Goal: Task Accomplishment & Management: Manage account settings

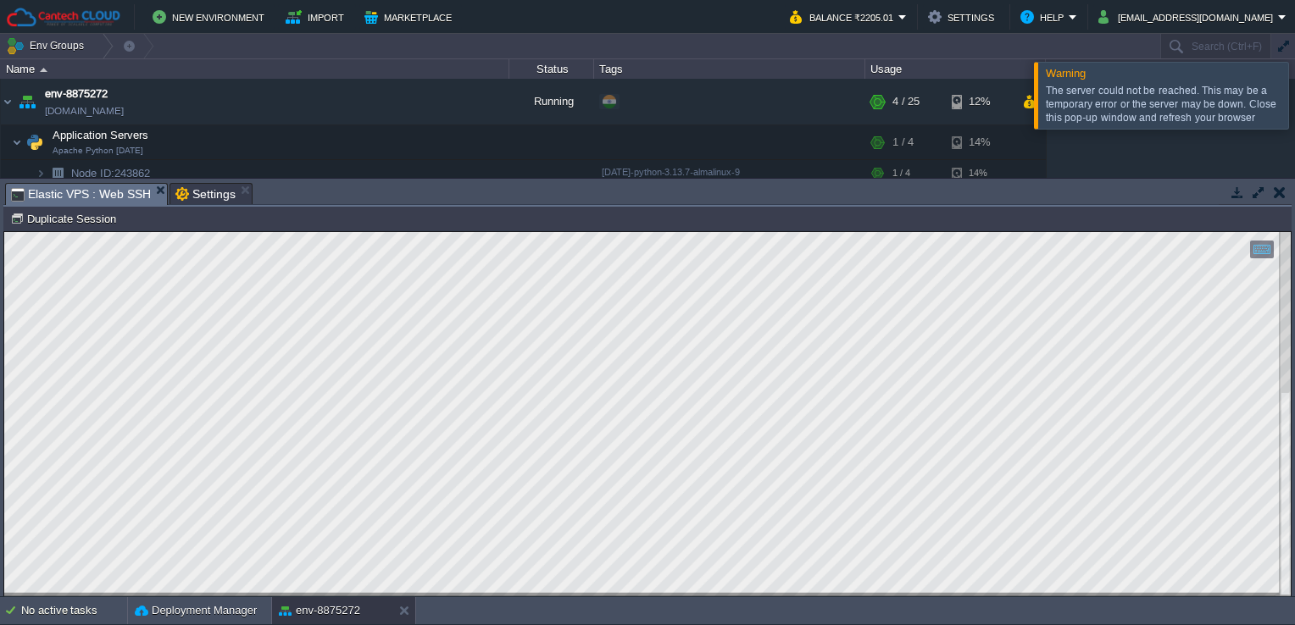
click at [4, 232] on html "Copy: Ctrl + Shift + C Paste: Ctrl + V Settings: Ctrl + Shift + Alt 0" at bounding box center [647, 232] width 1287 height 0
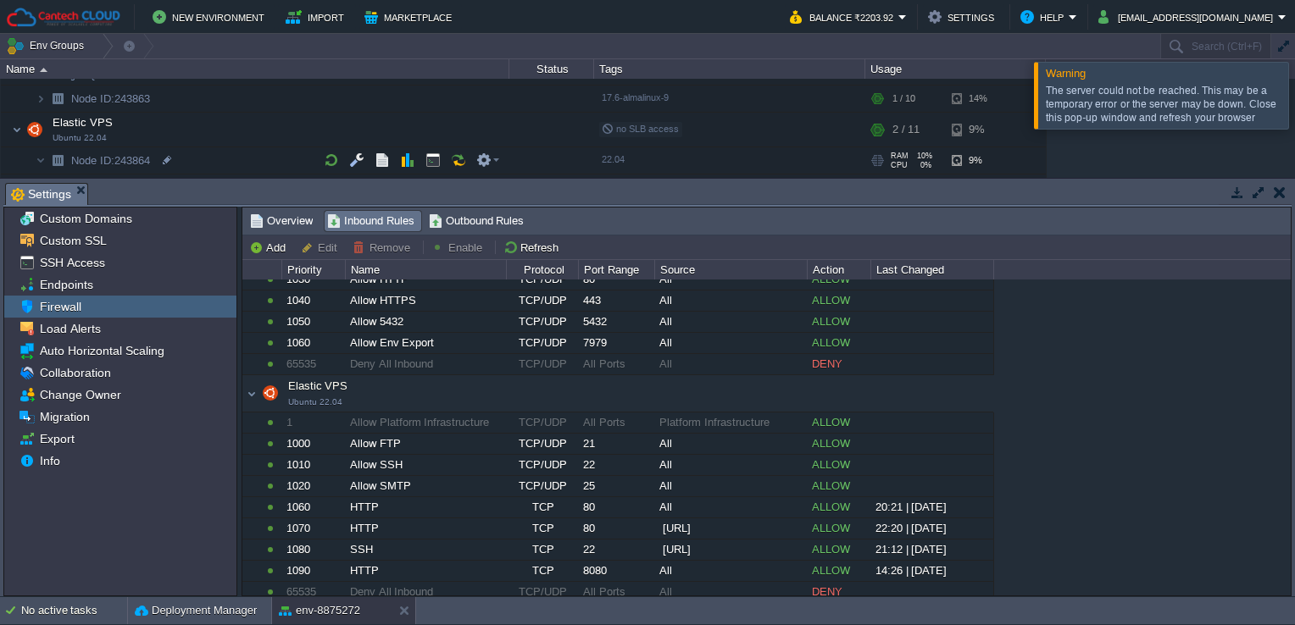
scroll to position [193, 0]
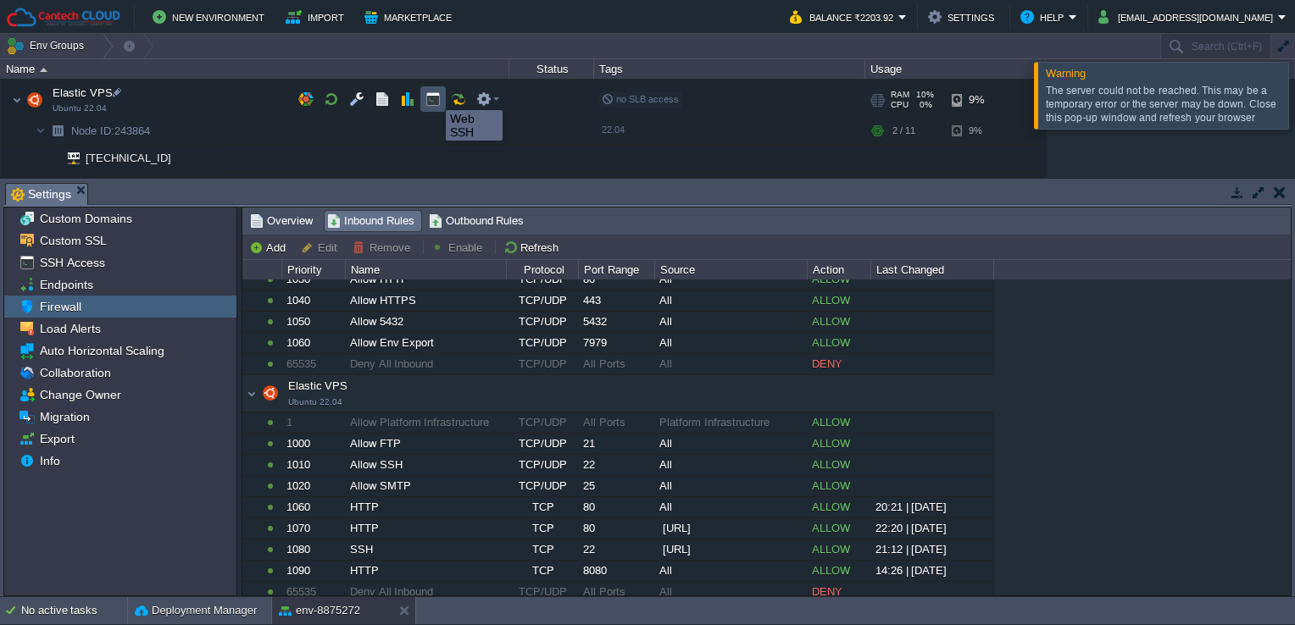
click at [433, 95] on button "button" at bounding box center [432, 99] width 15 height 15
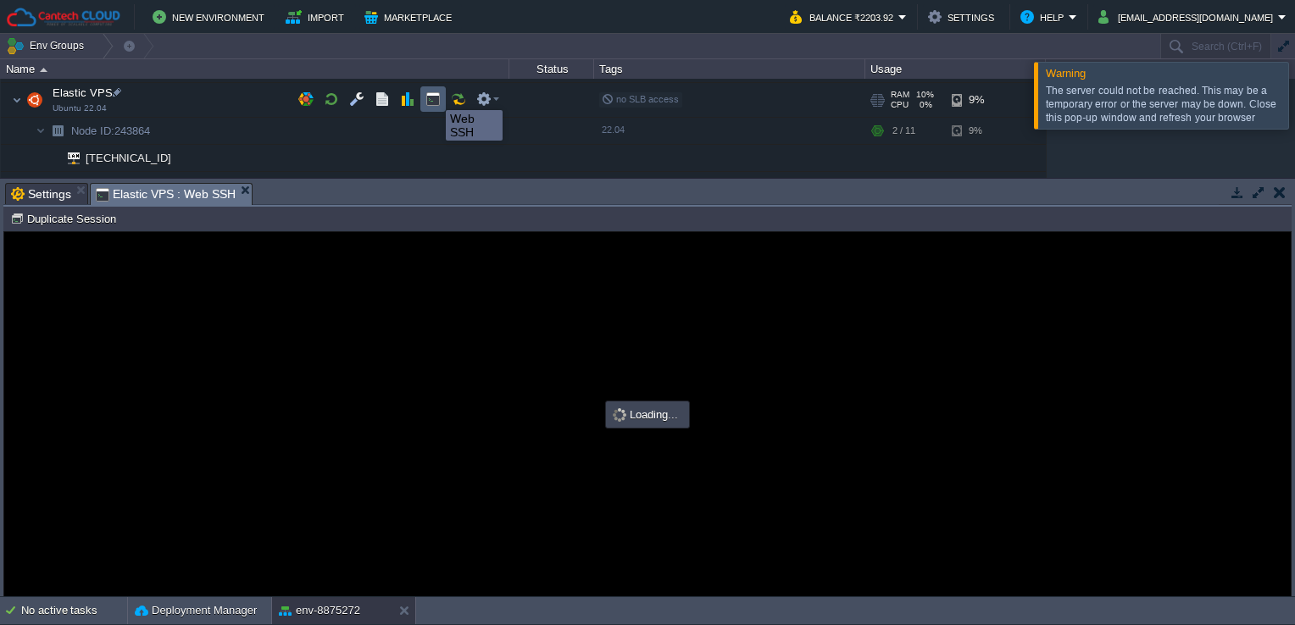
scroll to position [0, 0]
type input "#000000"
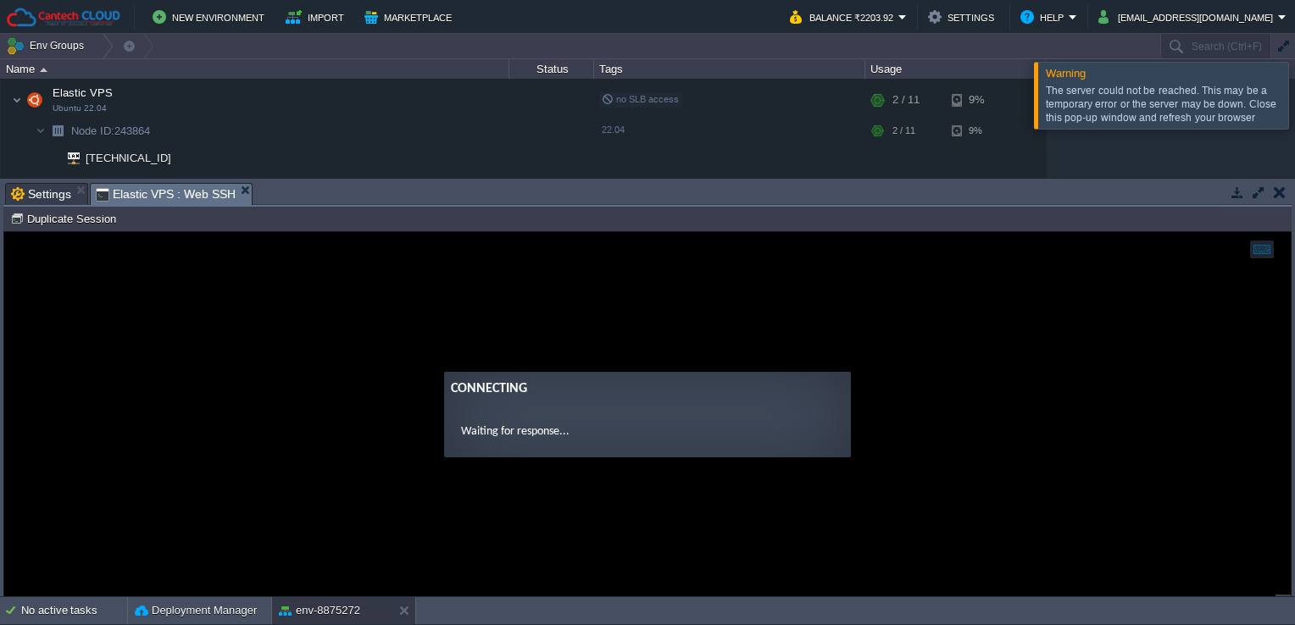
click at [519, 413] on form "Connecting Waiting for response..." at bounding box center [647, 415] width 407 height 86
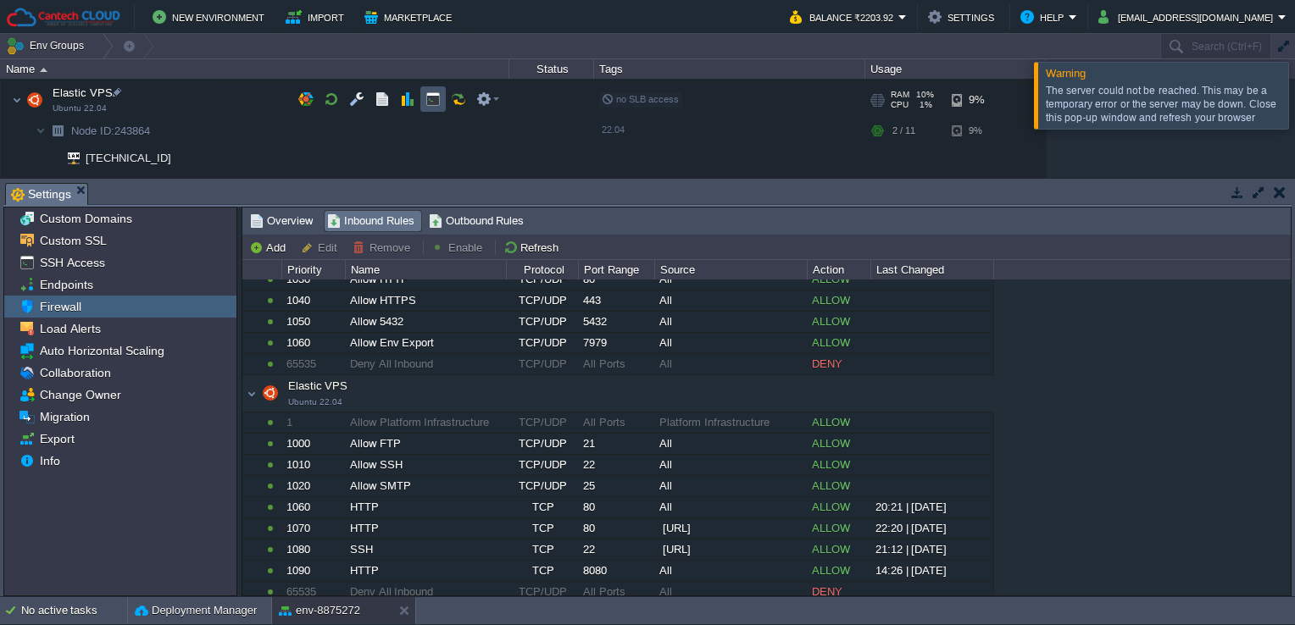
click at [433, 96] on button "button" at bounding box center [432, 99] width 15 height 15
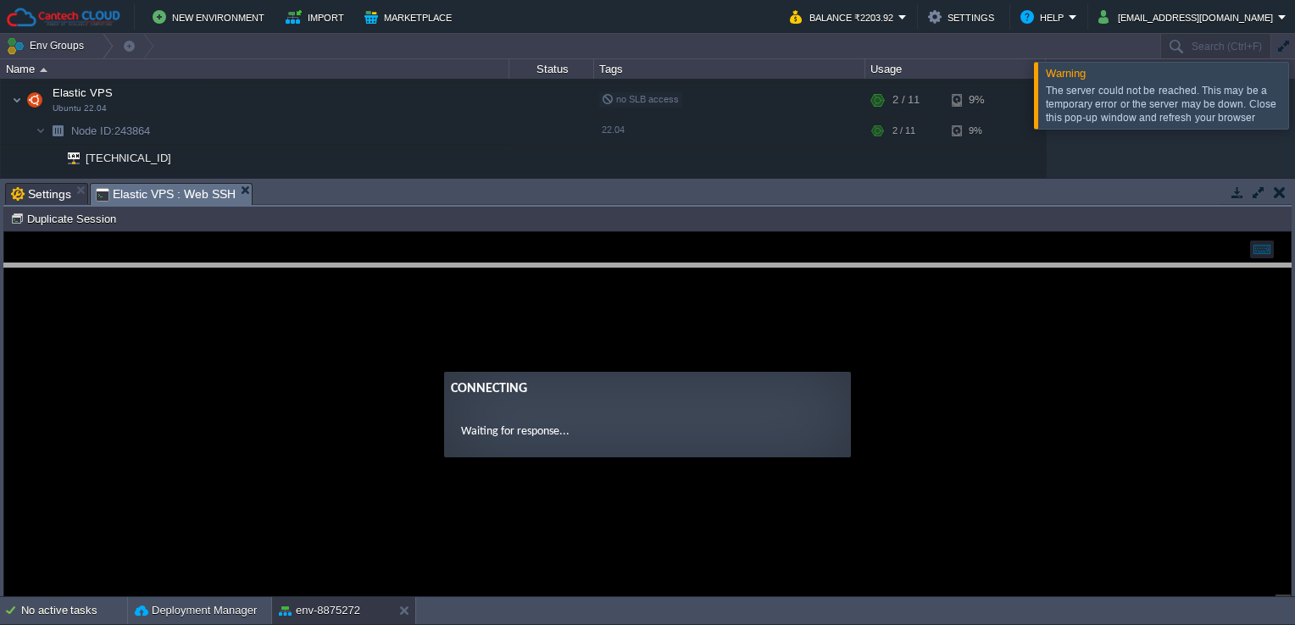
drag, startPoint x: 431, startPoint y: 192, endPoint x: 427, endPoint y: 280, distance: 87.4
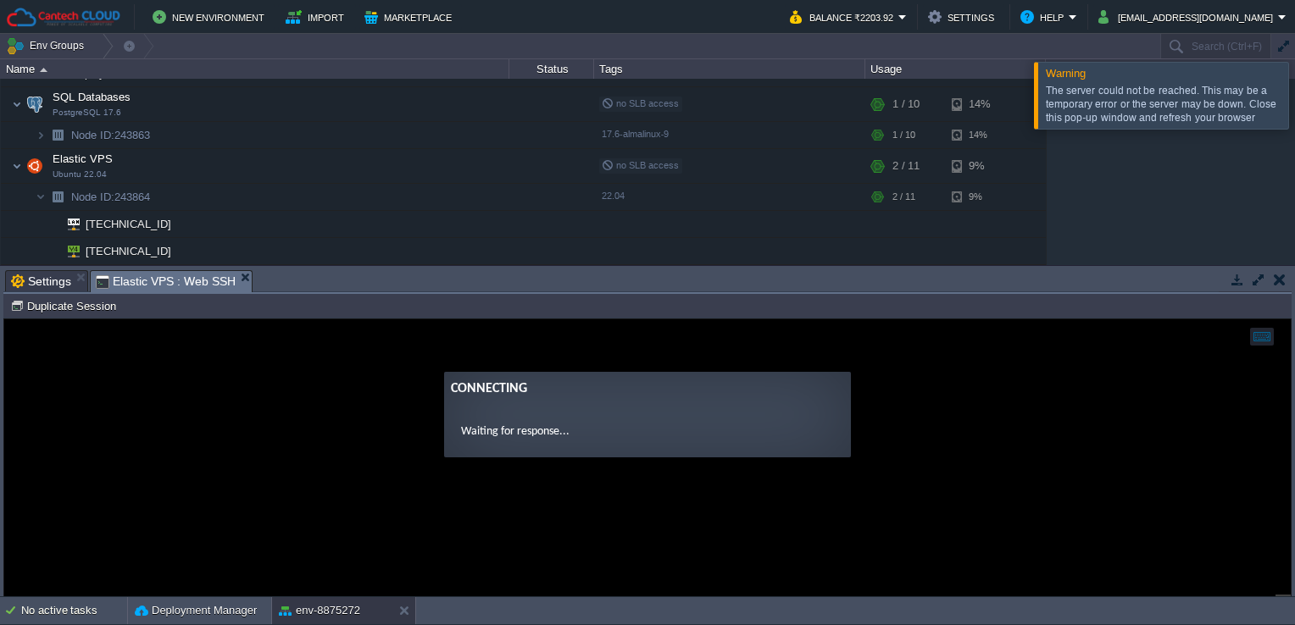
scroll to position [125, 0]
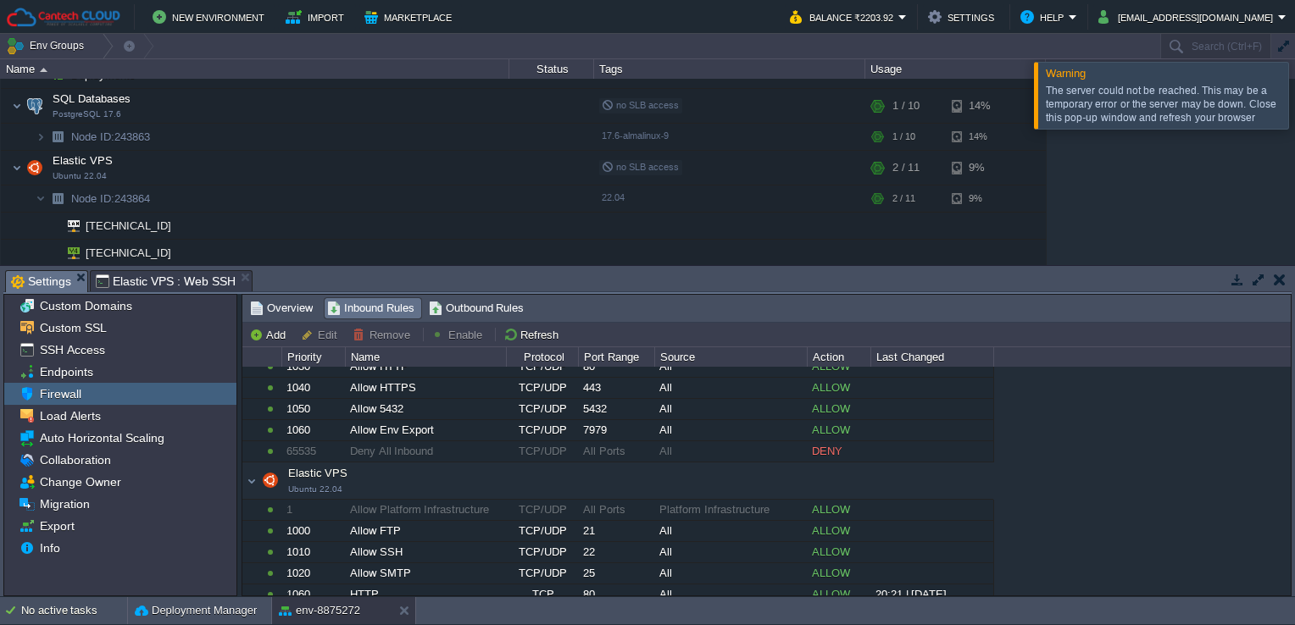
click at [56, 277] on span "Settings" at bounding box center [41, 281] width 60 height 21
click at [97, 344] on span "SSH Access" at bounding box center [71, 349] width 71 height 15
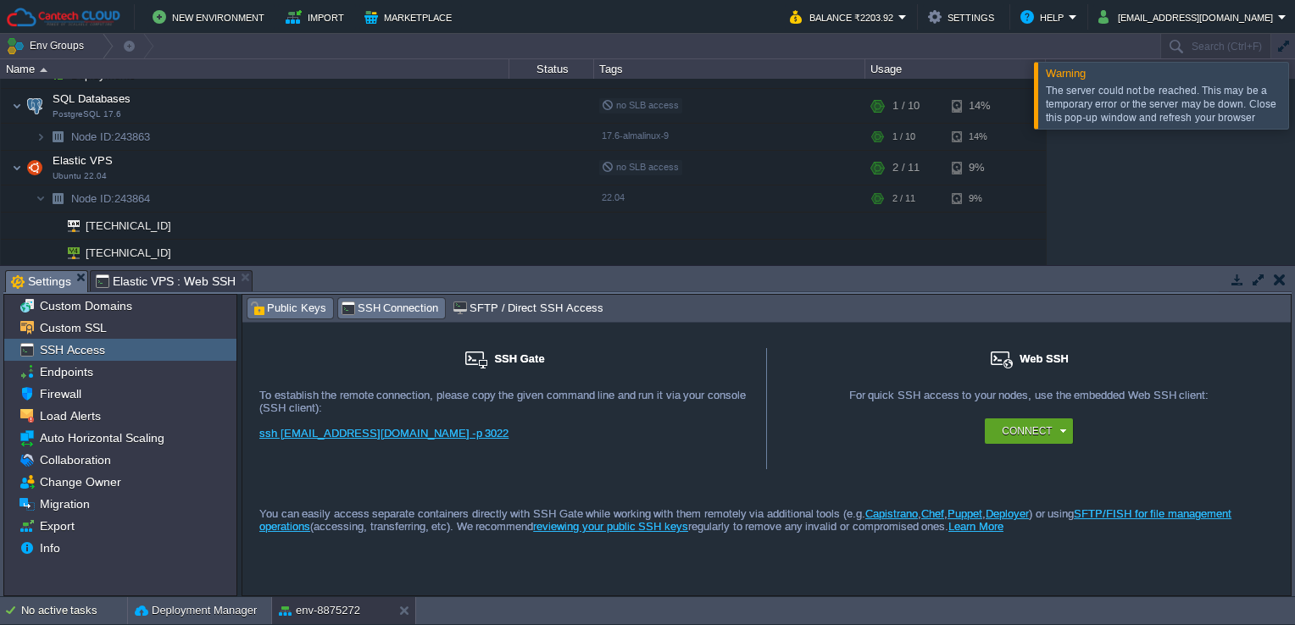
click at [290, 303] on span "Public Keys" at bounding box center [288, 308] width 76 height 19
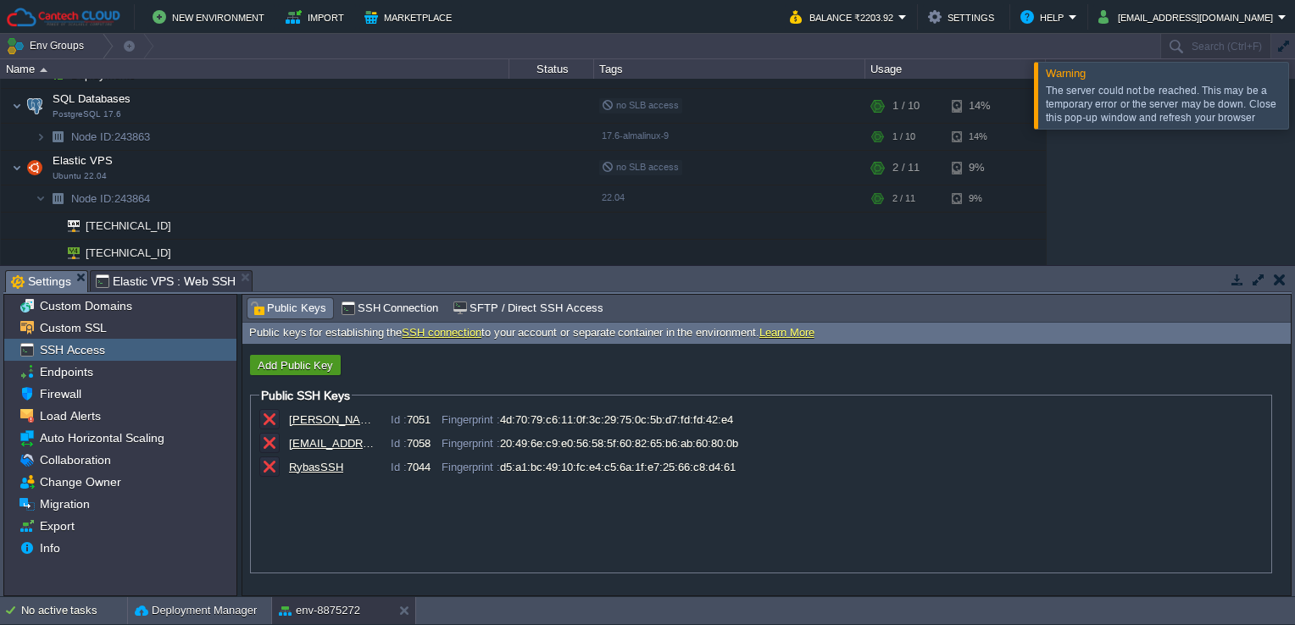
click at [297, 366] on button "Add Public Key" at bounding box center [296, 365] width 86 height 15
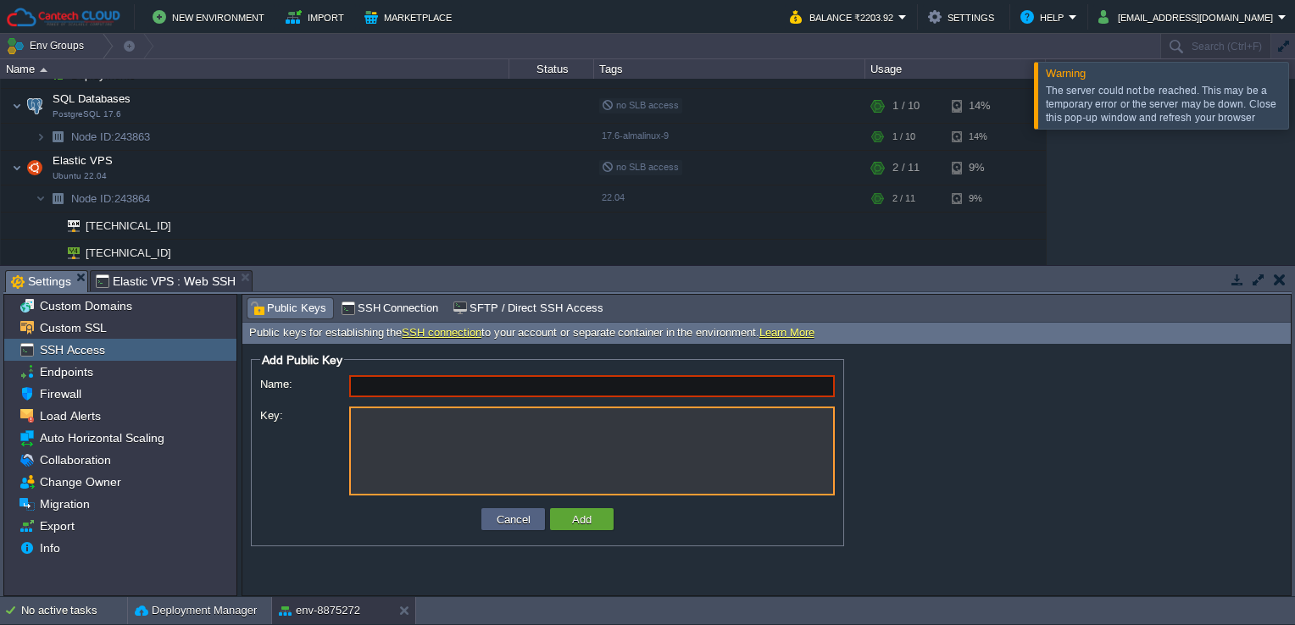
click at [382, 422] on textarea "Key:" at bounding box center [592, 451] width 486 height 89
paste textarea "ssh-ed25519 AAAAC3NzaC1lZDI1NTE5AAAAICFXORwwmKnks+Q/GIMw9jb33EvAMuICQITQiV5wdu5…"
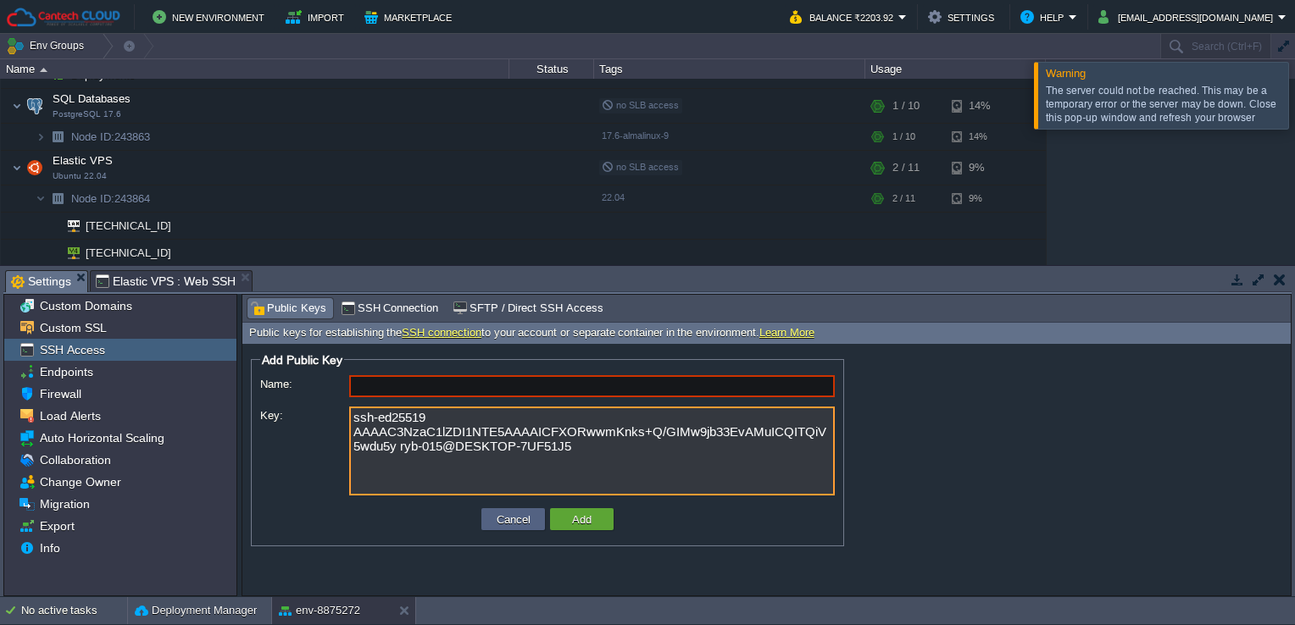
type textarea "ssh-ed25519 AAAAC3NzaC1lZDI1NTE5AAAAICFXORwwmKnks+Q/GIMw9jb33EvAMuICQITQiV5wdu5…"
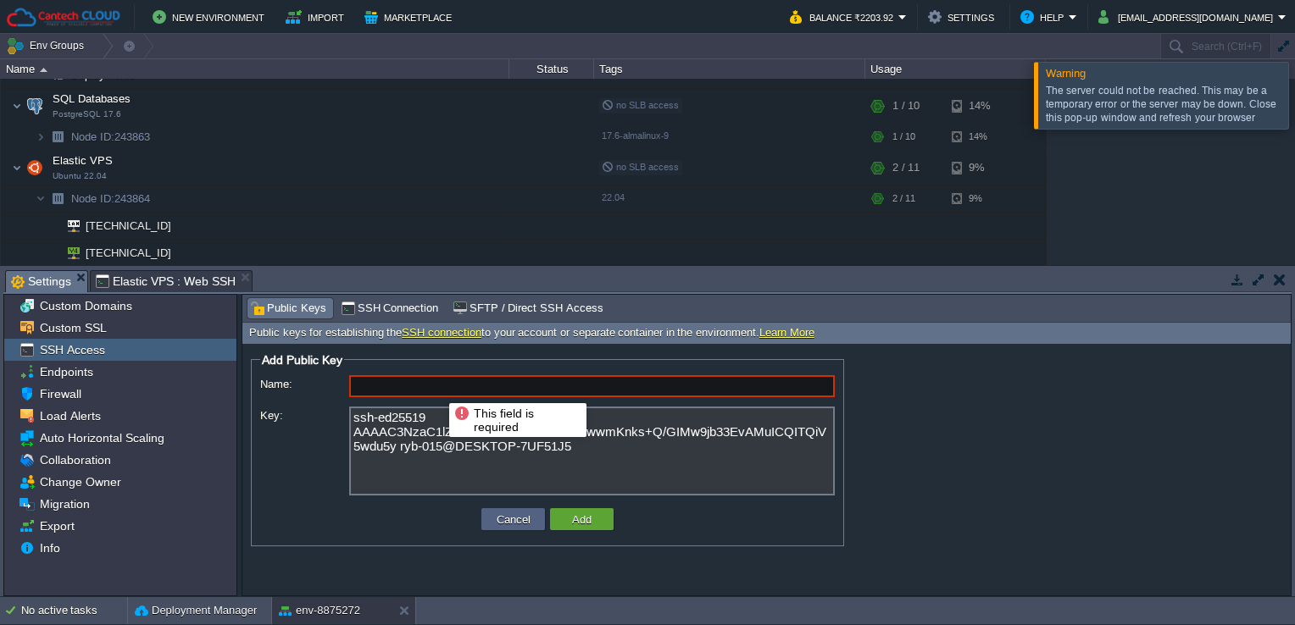
click at [436, 388] on input "Name:" at bounding box center [592, 386] width 486 height 22
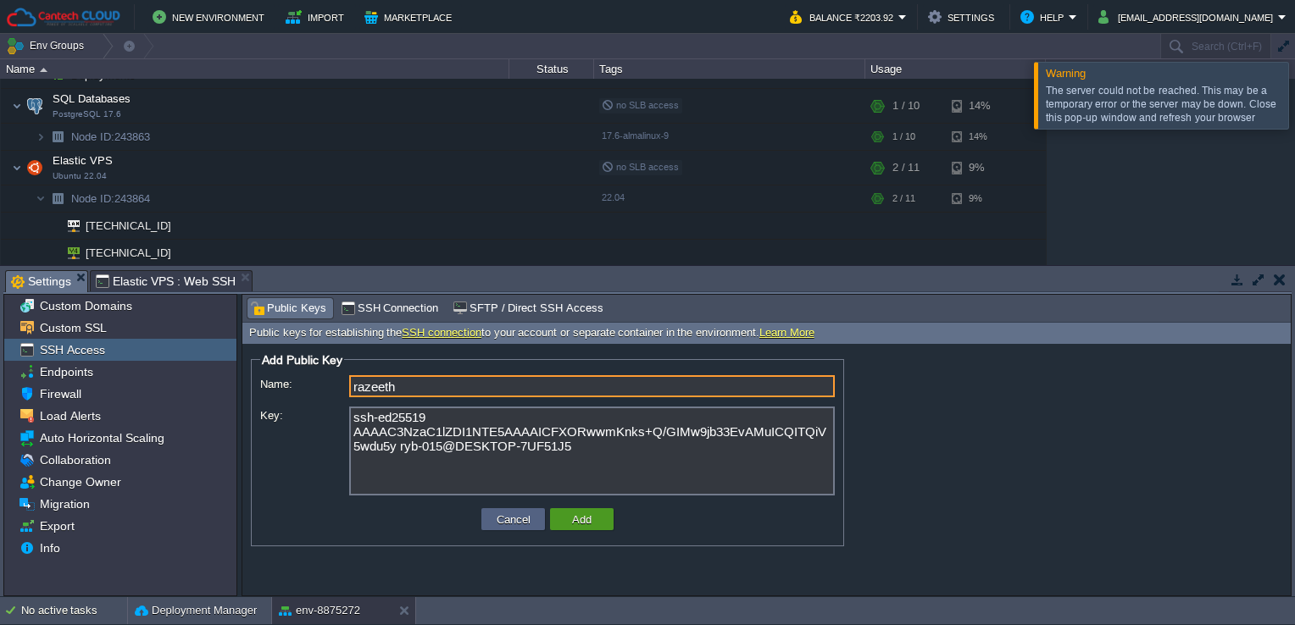
type input "razeeth"
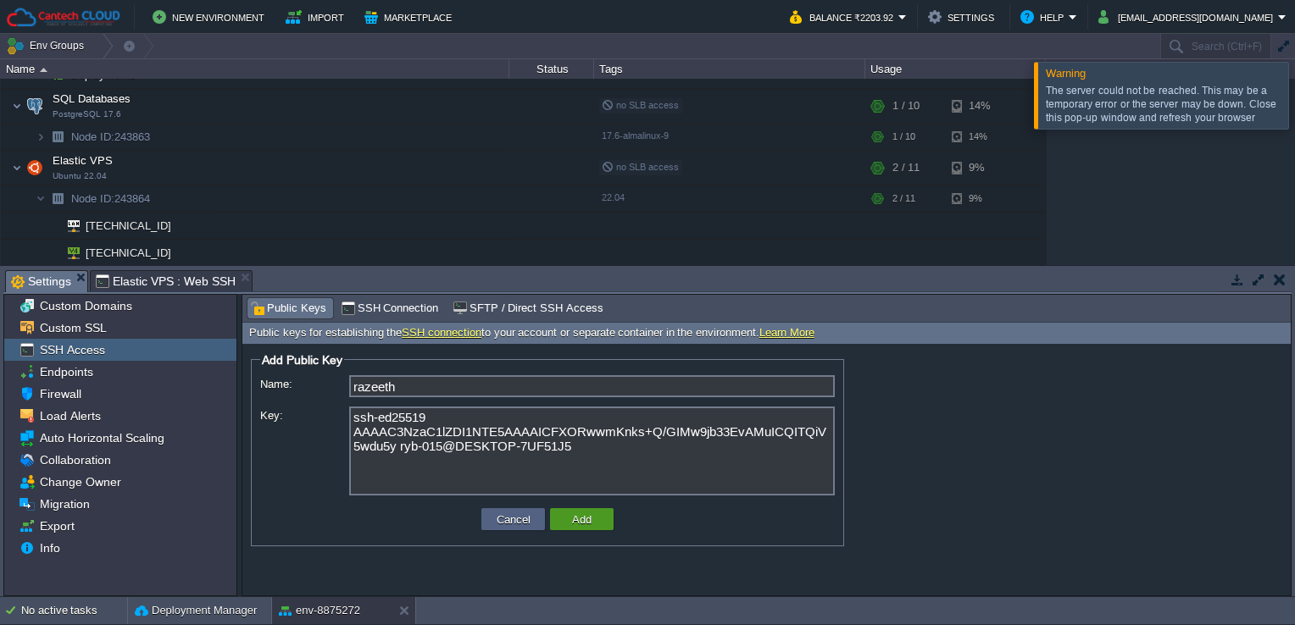
click at [575, 517] on button "Add" at bounding box center [582, 519] width 30 height 15
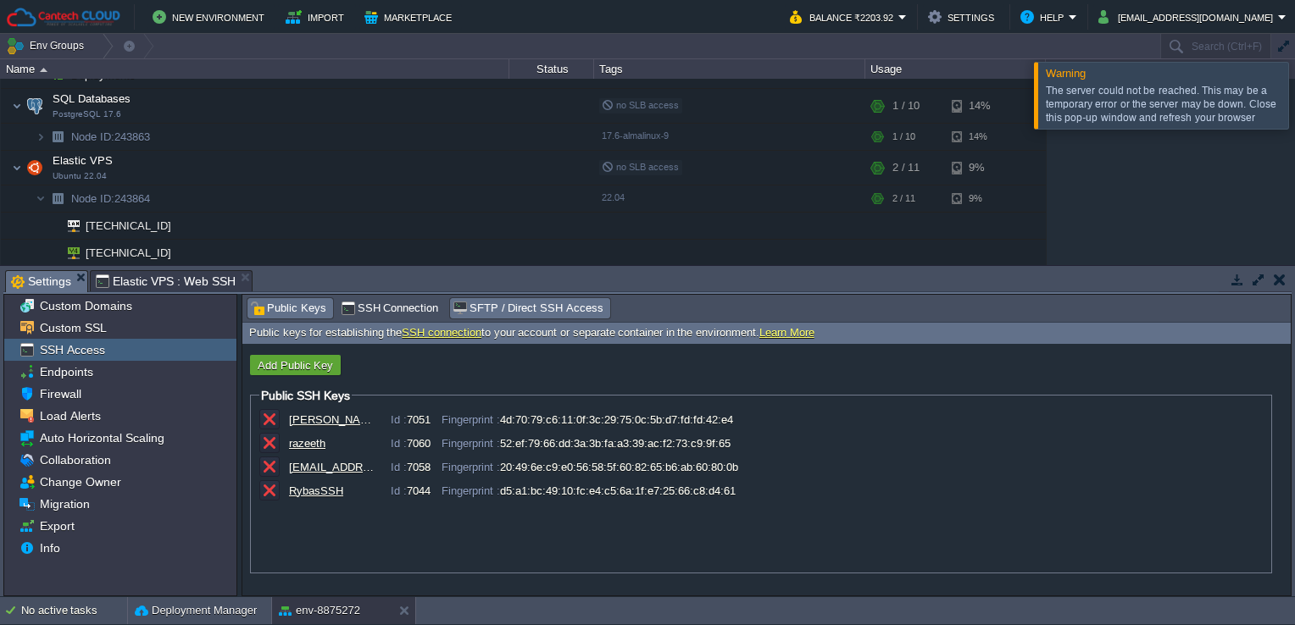
click at [542, 310] on span "SFTP / Direct SSH Access" at bounding box center [528, 308] width 150 height 19
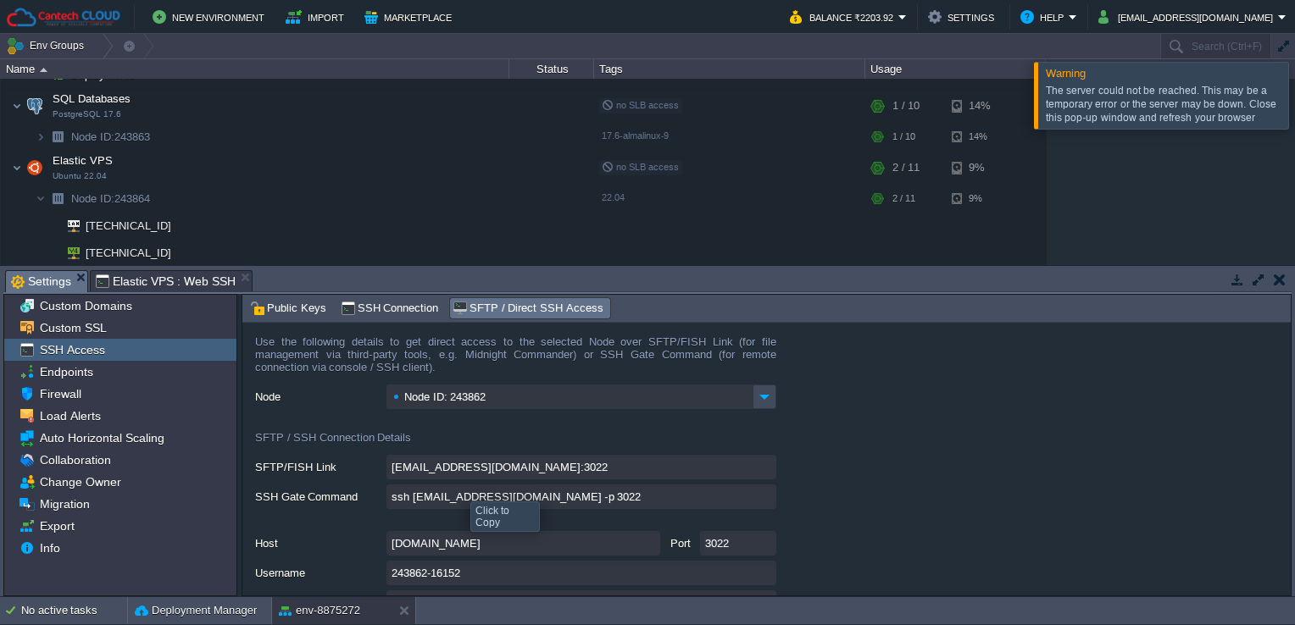
click at [766, 497] on input "ssh [EMAIL_ADDRESS][DOMAIN_NAME] -p 3022" at bounding box center [581, 497] width 390 height 25
click at [1166, 293] on div "Tasks Activity Log Archive Git / SVN Settings Elastic VPS : Web SSH" at bounding box center [647, 282] width 1288 height 25
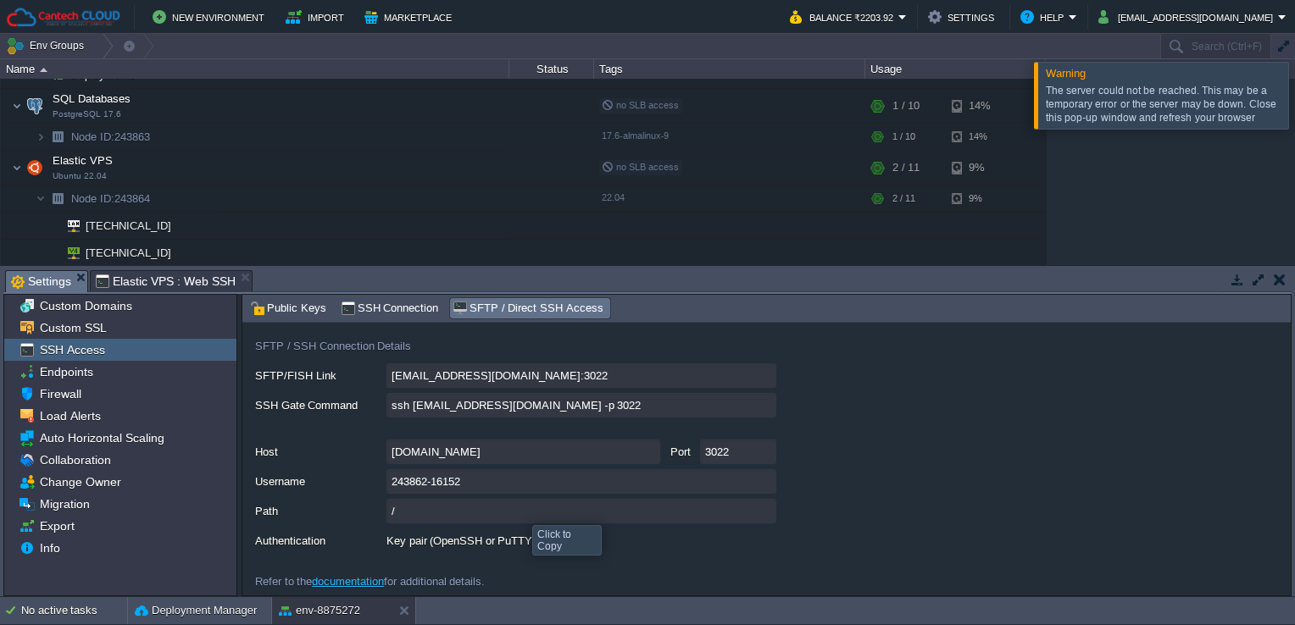
scroll to position [96, 0]
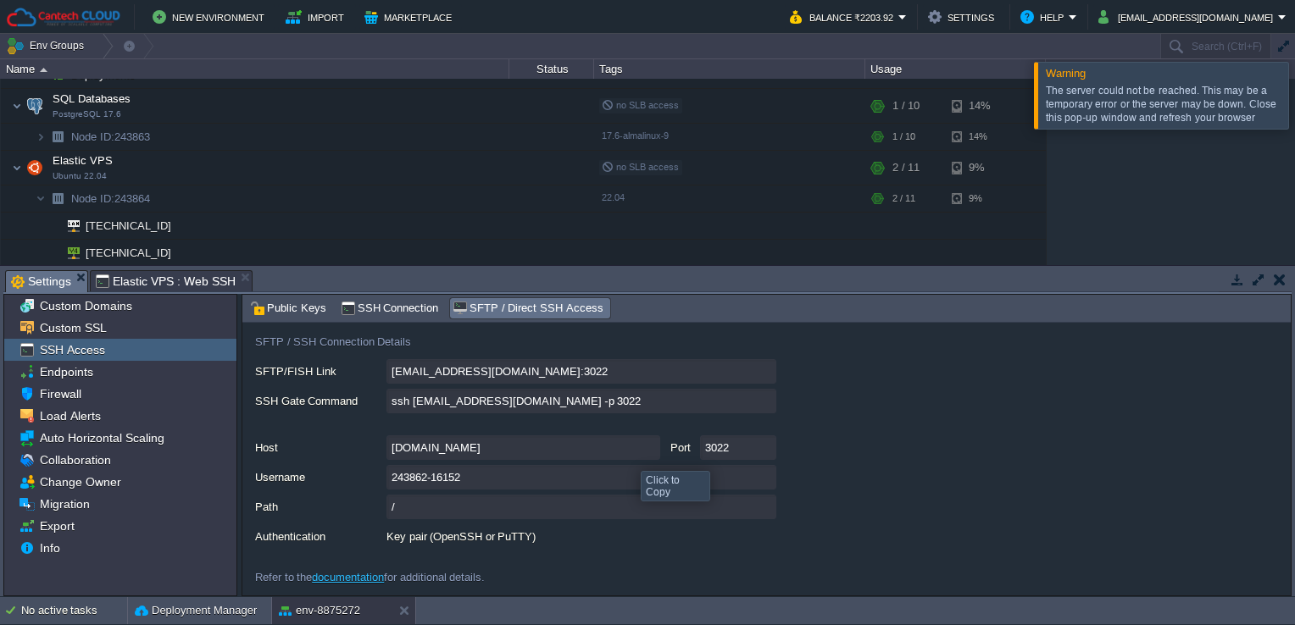
click at [644, 442] on input "[DOMAIN_NAME]" at bounding box center [523, 448] width 274 height 25
click at [763, 478] on input "243862-16152" at bounding box center [581, 477] width 390 height 25
type textarea "243862-16152"
drag, startPoint x: 282, startPoint y: 266, endPoint x: 275, endPoint y: 244, distance: 23.3
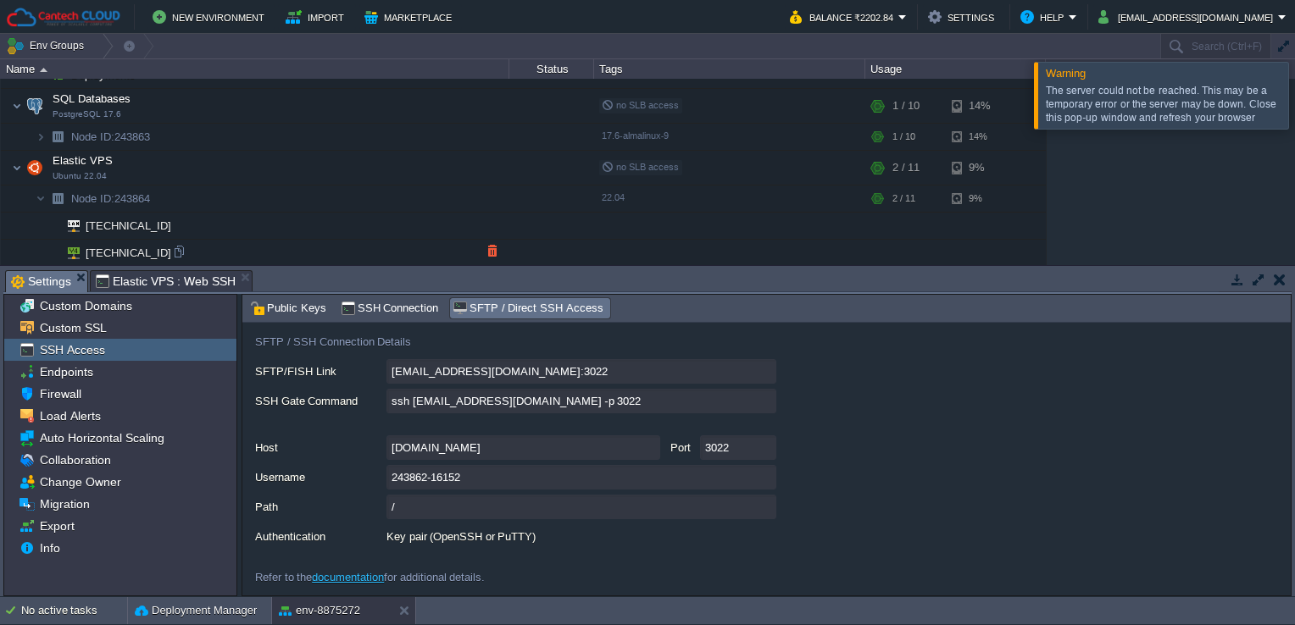
click at [275, 244] on div "Env Groups Search (Ctrl+F) auto-gen Name Status Tags Usage env-8875272 [DOMAIN_…" at bounding box center [647, 316] width 1295 height 564
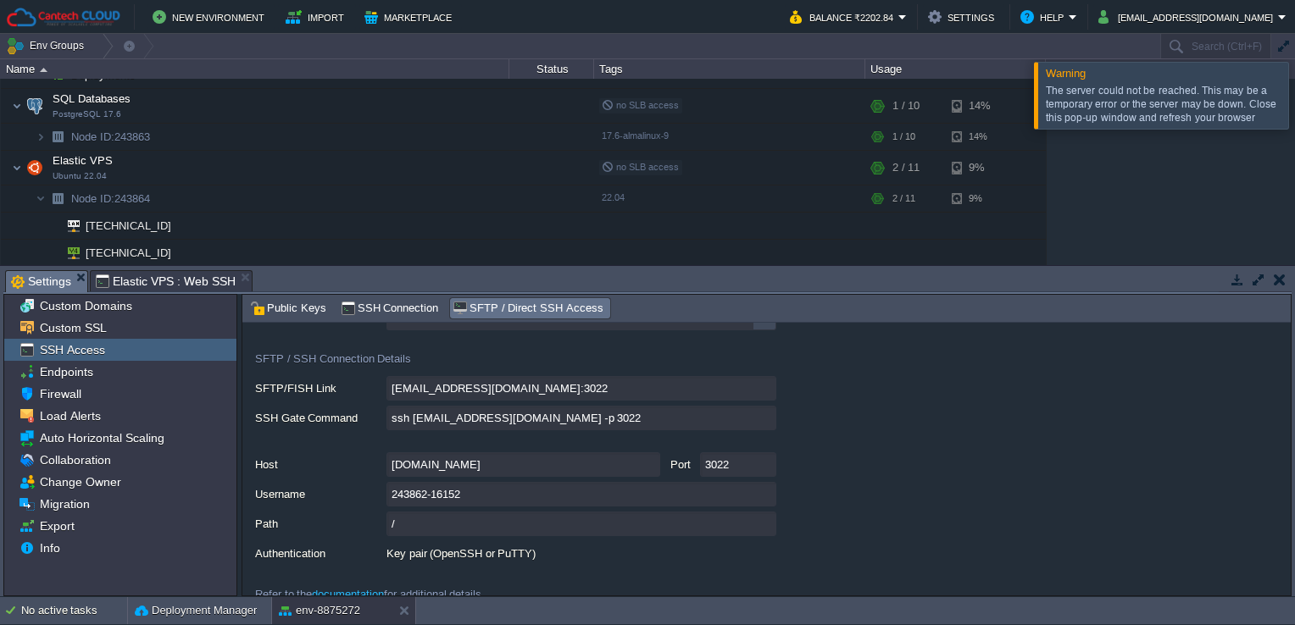
scroll to position [80, 0]
click at [75, 392] on span "Firewall" at bounding box center [59, 393] width 47 height 15
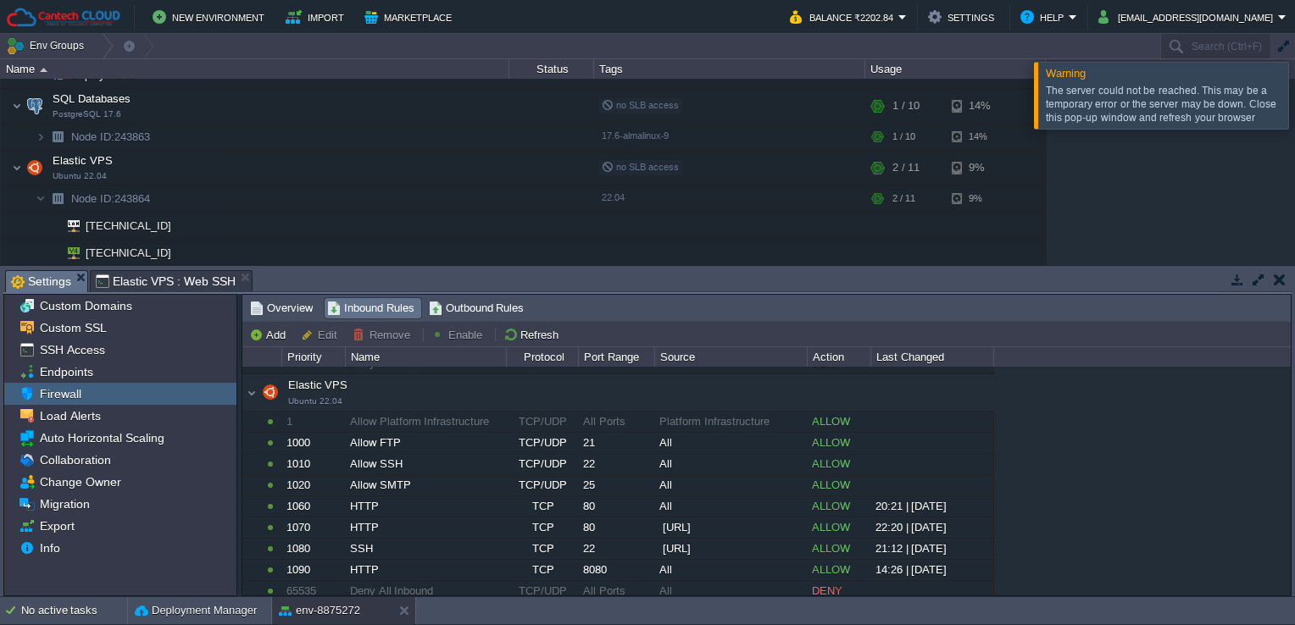
scroll to position [426, 0]
click at [488, 169] on button "button" at bounding box center [483, 166] width 15 height 15
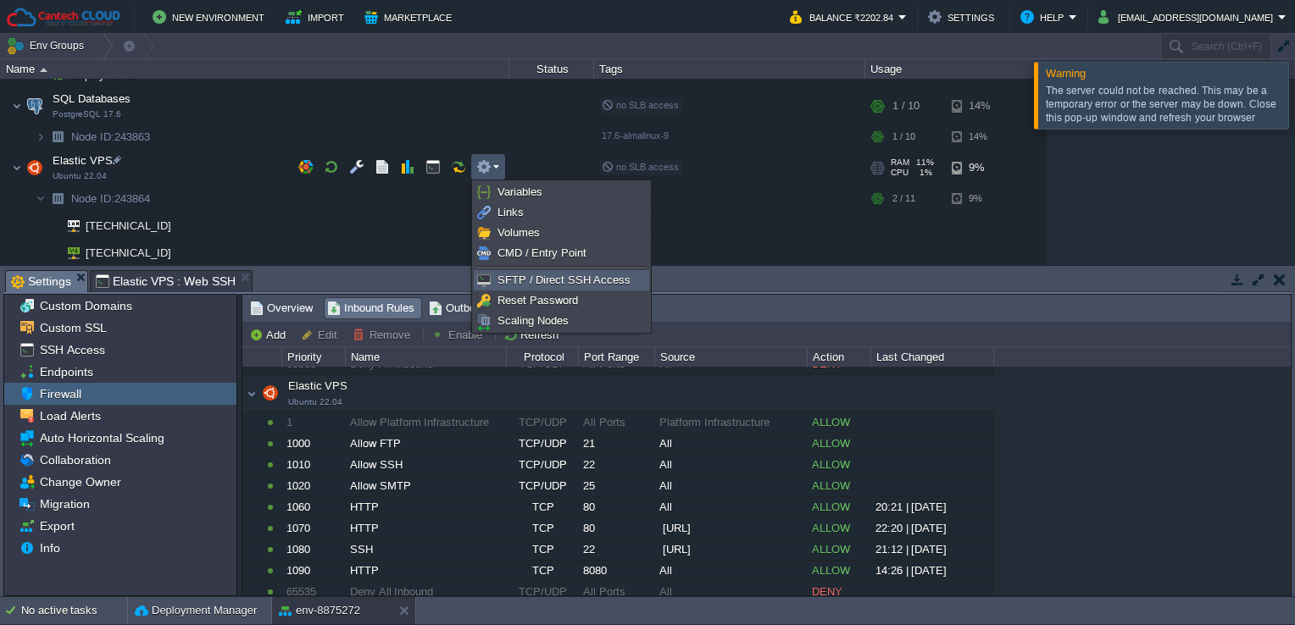
click at [494, 276] on link "SFTP / Direct SSH Access" at bounding box center [562, 280] width 174 height 19
type input "Node ID: 243864"
type input "[EMAIL_ADDRESS][DOMAIN_NAME]:3022"
type input "ssh [EMAIL_ADDRESS][DOMAIN_NAME] -p 3022"
type input "243864-16152"
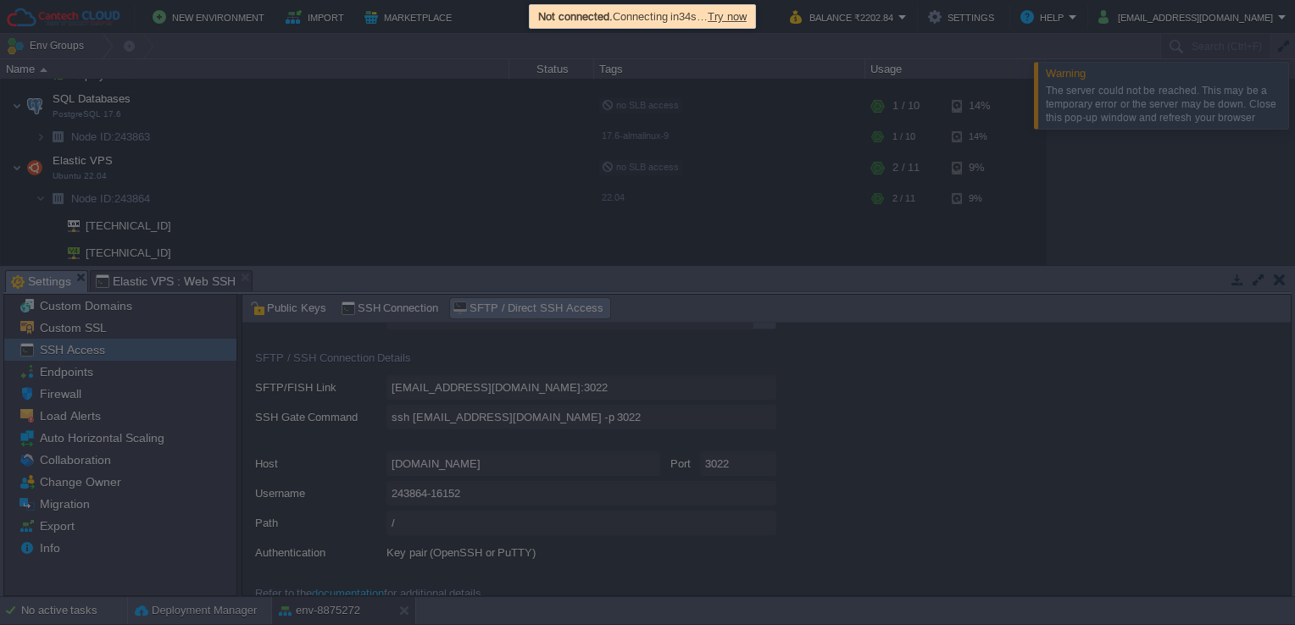
click at [910, 372] on div at bounding box center [647, 312] width 1295 height 625
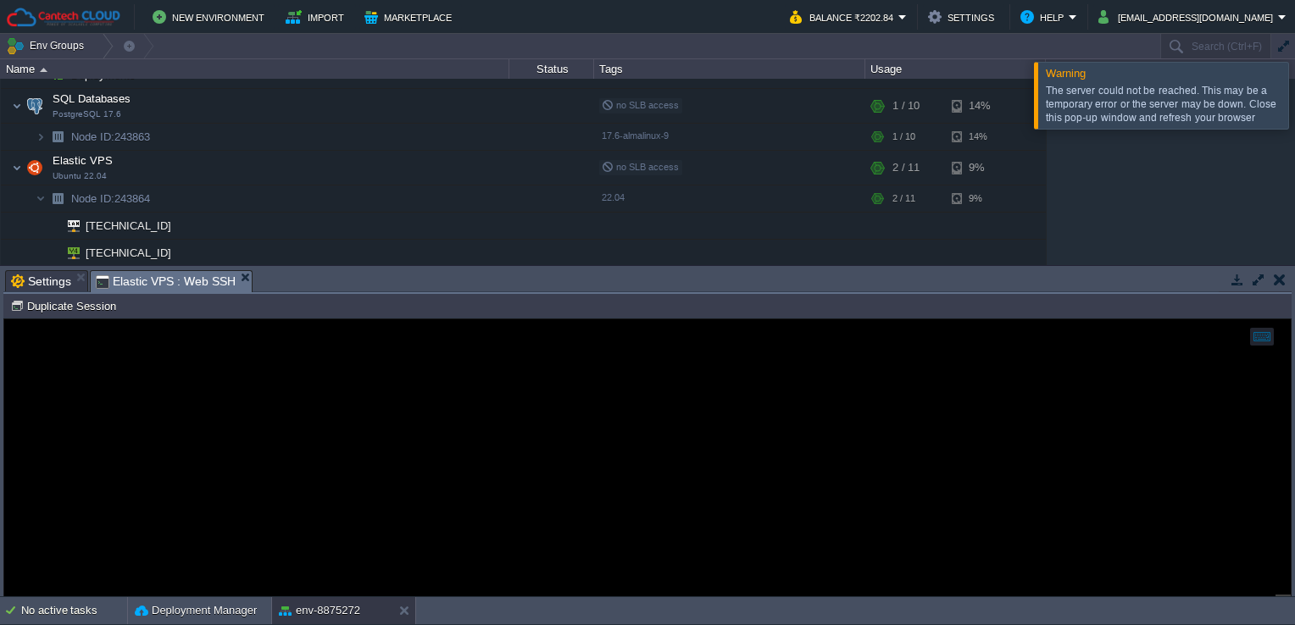
click at [190, 276] on span "Elastic VPS : Web SSH" at bounding box center [166, 281] width 140 height 21
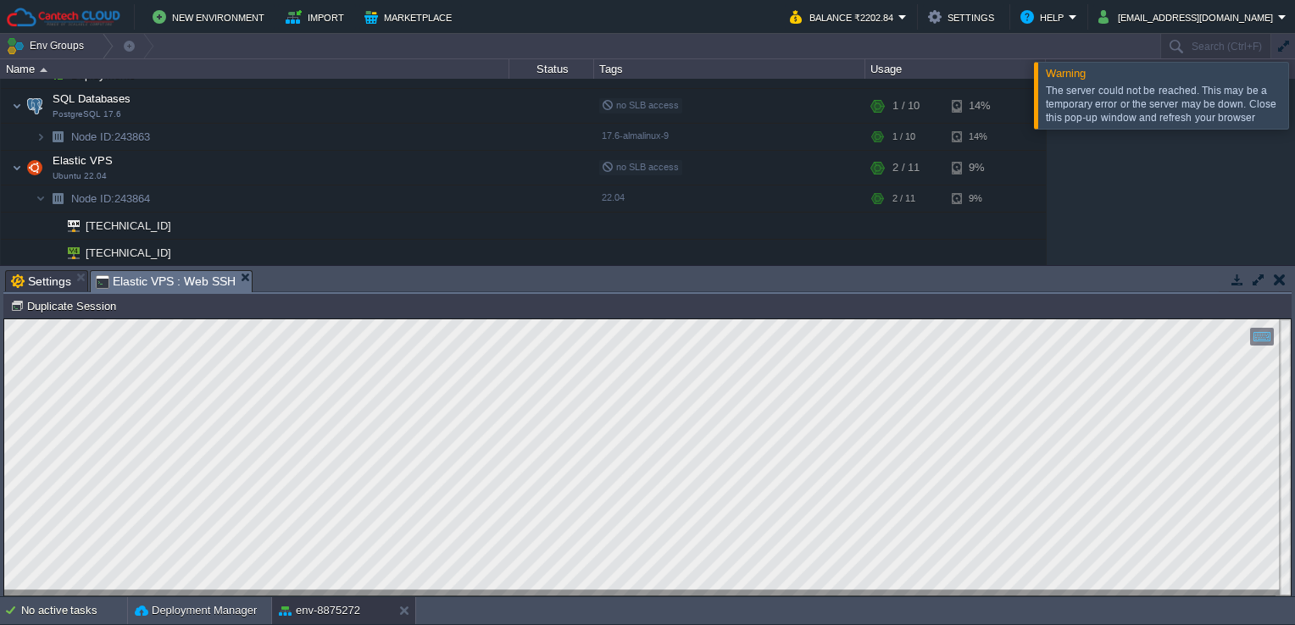
click at [4, 468] on div "Copy: Ctrl + Shift + C Paste: Ctrl + V Settings: Ctrl + Shift + Alt 0" at bounding box center [647, 458] width 1287 height 277
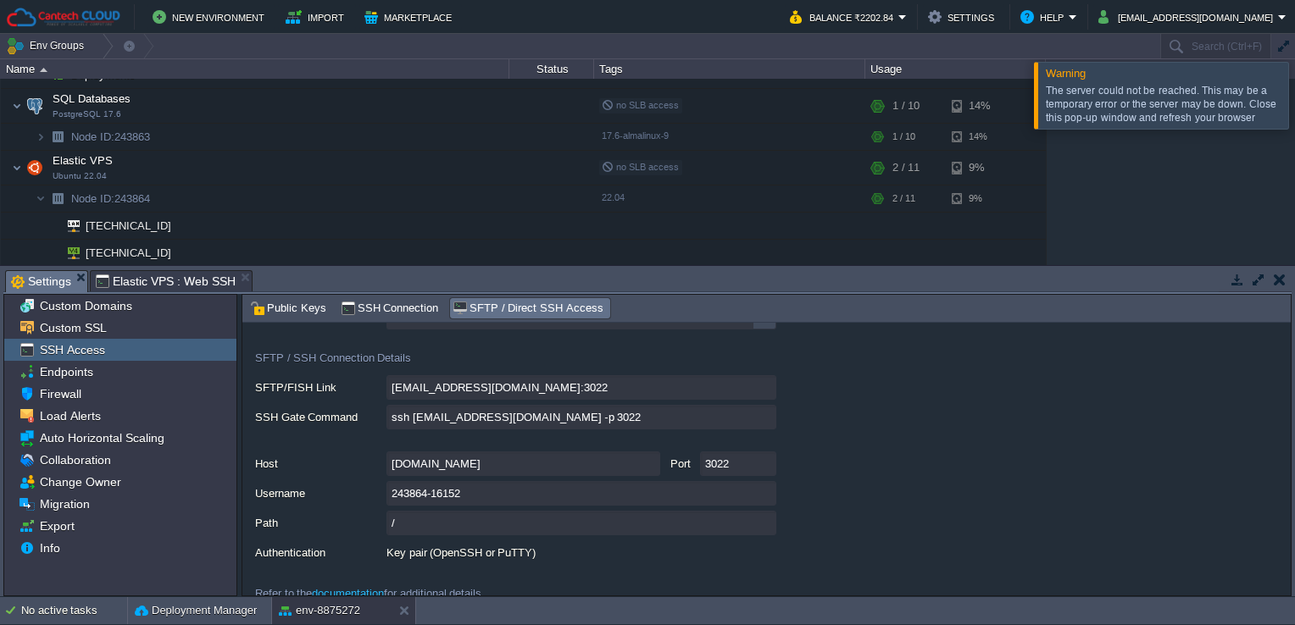
click at [54, 282] on span "Settings" at bounding box center [41, 281] width 60 height 21
click at [763, 496] on input "243864-16152" at bounding box center [581, 493] width 390 height 25
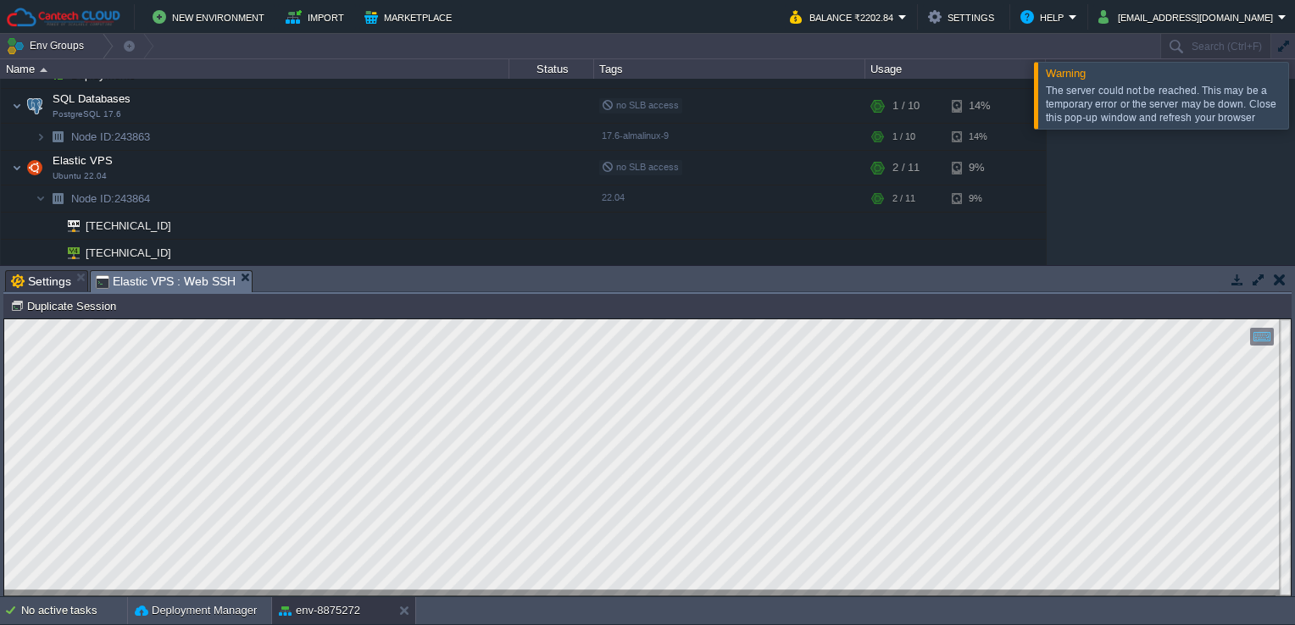
click at [116, 281] on span "Elastic VPS : Web SSH" at bounding box center [166, 281] width 140 height 21
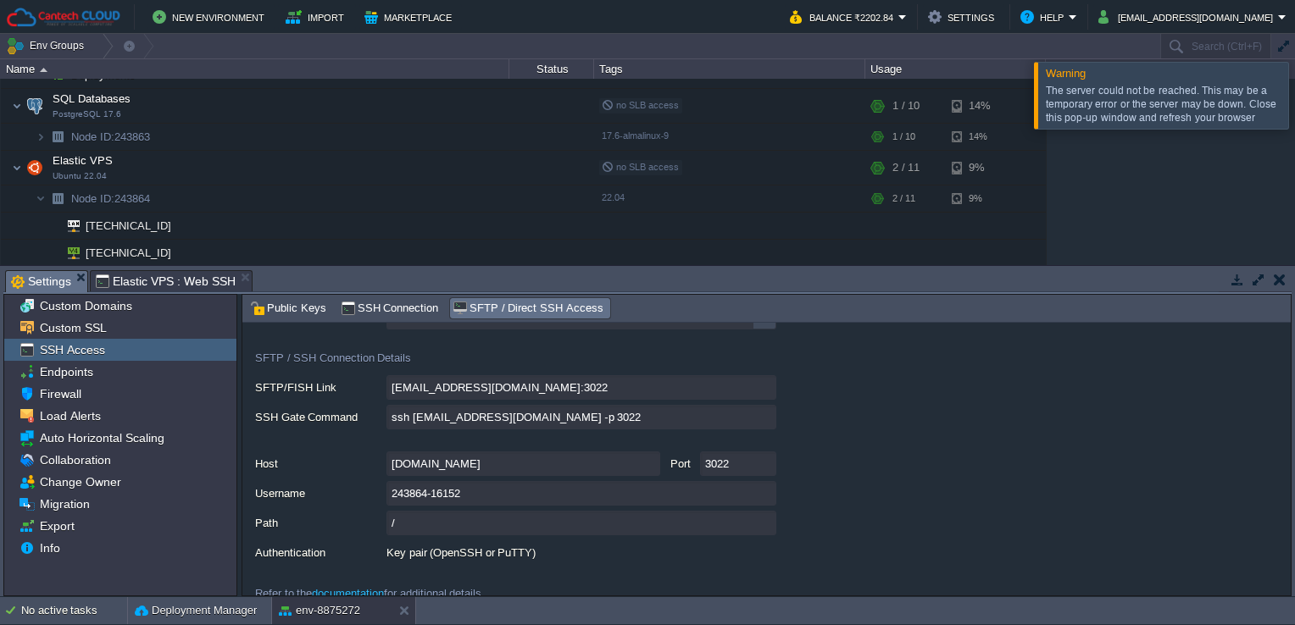
click at [41, 281] on span "Settings" at bounding box center [41, 281] width 60 height 21
click at [651, 464] on input "[DOMAIN_NAME]" at bounding box center [523, 464] width 274 height 25
type textarea "[DOMAIN_NAME]"
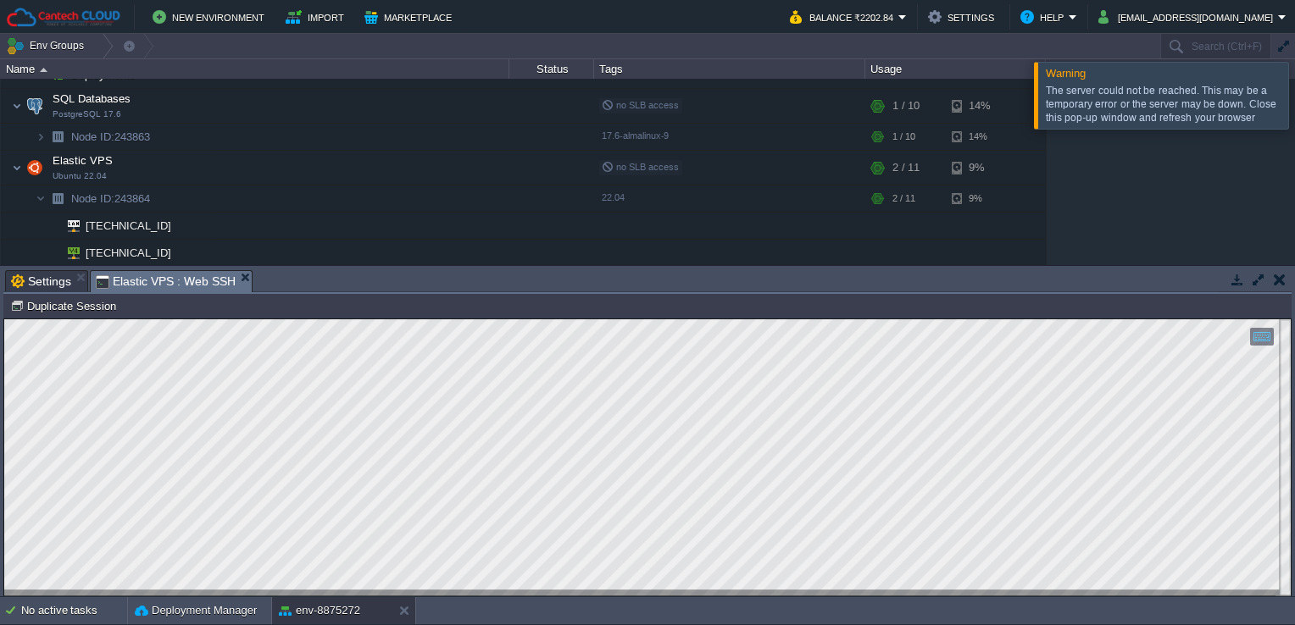
click at [147, 286] on span "Elastic VPS : Web SSH" at bounding box center [166, 281] width 140 height 21
